Goal: Information Seeking & Learning: Learn about a topic

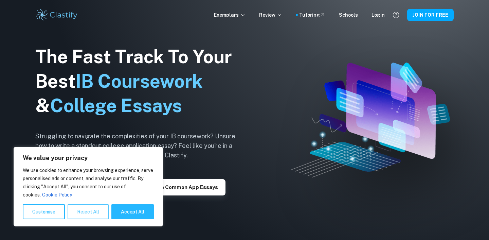
click at [84, 215] on button "Reject All" at bounding box center [88, 211] width 41 height 15
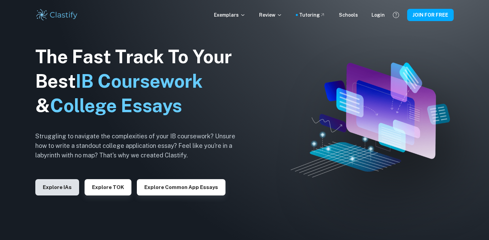
click at [65, 190] on button "Explore IAs" at bounding box center [57, 187] width 44 height 16
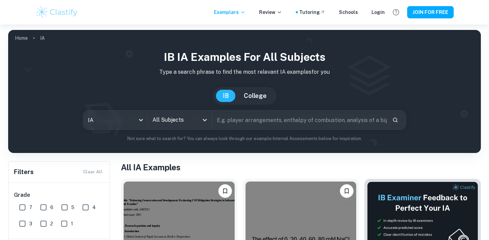
click at [165, 116] on input "All Subjects" at bounding box center [175, 119] width 48 height 13
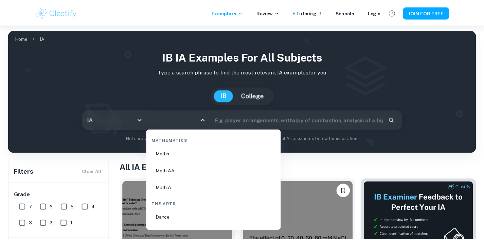
scroll to position [1172, 0]
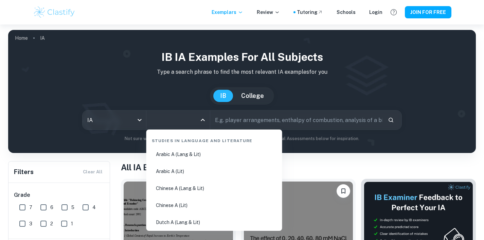
click at [170, 126] on input "All Subjects" at bounding box center [172, 119] width 47 height 13
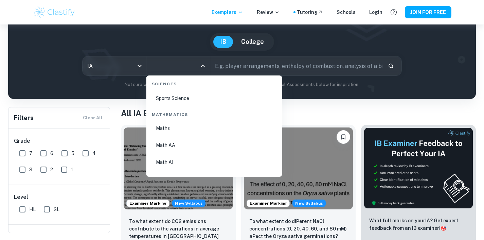
scroll to position [47, 0]
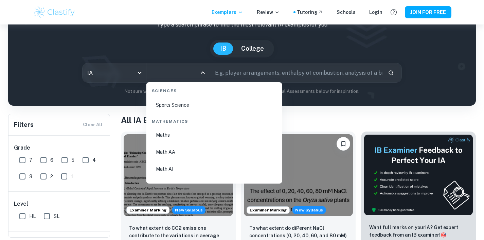
drag, startPoint x: 187, startPoint y: 152, endPoint x: 188, endPoint y: 148, distance: 4.2
click at [188, 148] on li "Math AA" at bounding box center [214, 152] width 130 height 16
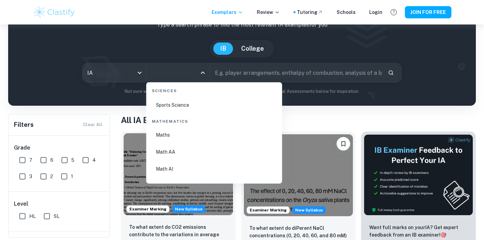
type input "Math AA"
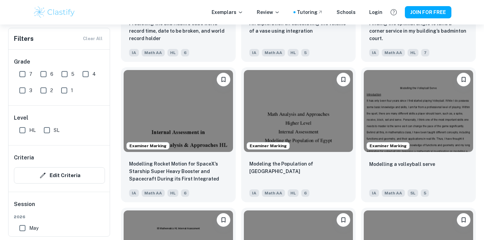
scroll to position [1369, 0]
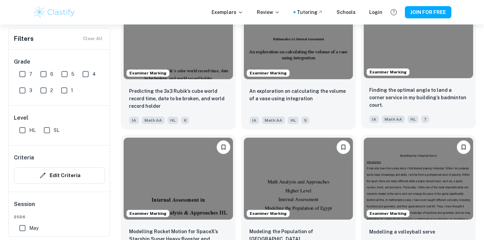
click at [400, 54] on img at bounding box center [418, 37] width 109 height 82
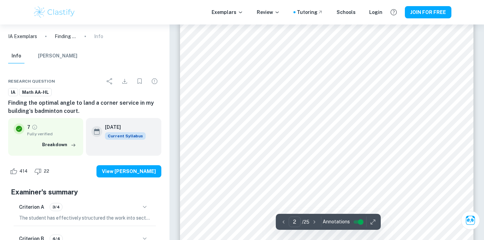
scroll to position [596, 0]
type input "2"
